Goal: Navigation & Orientation: Find specific page/section

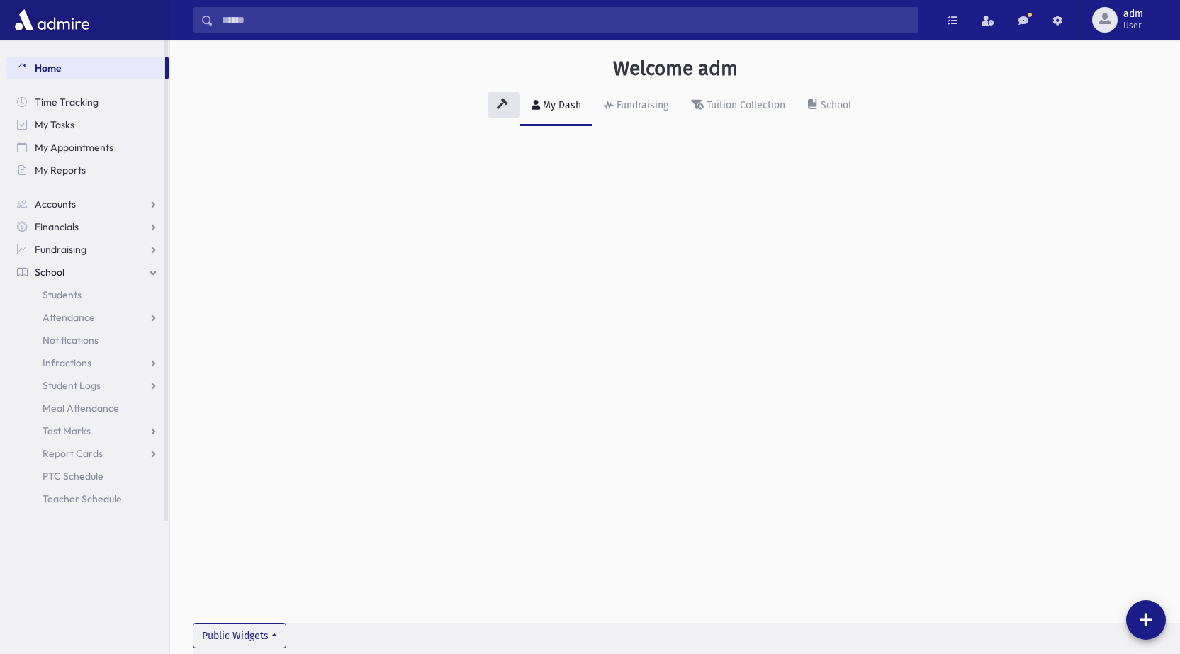
click at [63, 274] on span "School" at bounding box center [50, 272] width 30 height 13
click at [56, 67] on span "Home" at bounding box center [48, 68] width 27 height 13
click at [55, 274] on span "School" at bounding box center [50, 272] width 30 height 13
